Goal: Navigation & Orientation: Find specific page/section

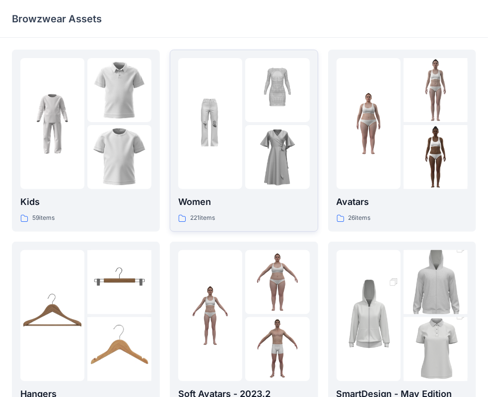
click at [239, 199] on p "Women" at bounding box center [243, 202] width 131 height 14
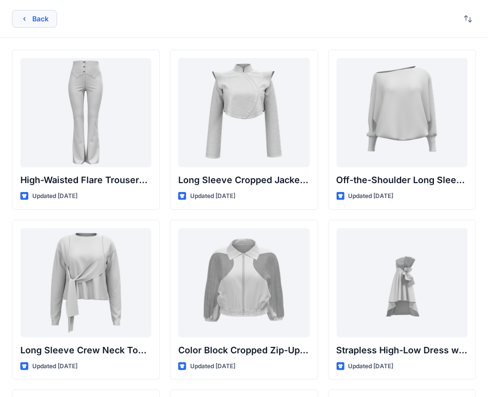
click at [27, 13] on button "Back" at bounding box center [34, 19] width 45 height 18
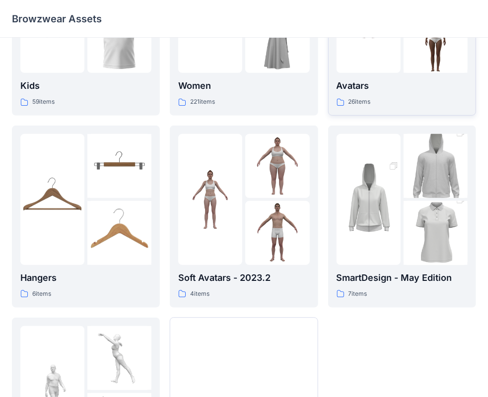
scroll to position [149, 0]
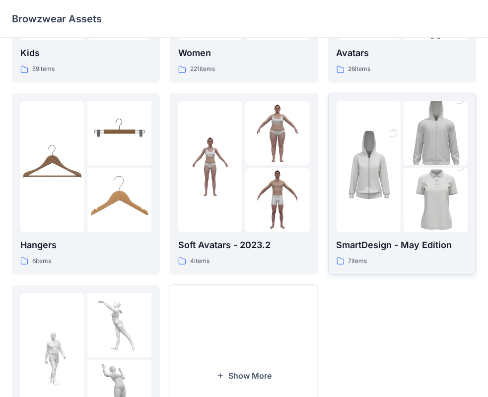
click at [421, 251] on p "SmartDesign - May Edition" at bounding box center [401, 245] width 131 height 14
